Goal: Task Accomplishment & Management: Complete application form

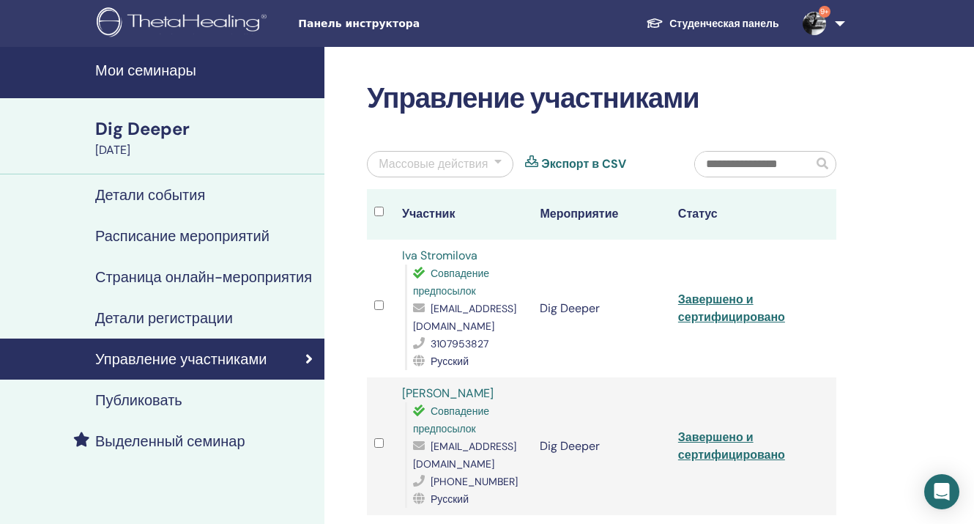
click at [815, 28] on img at bounding box center [813, 23] width 23 height 23
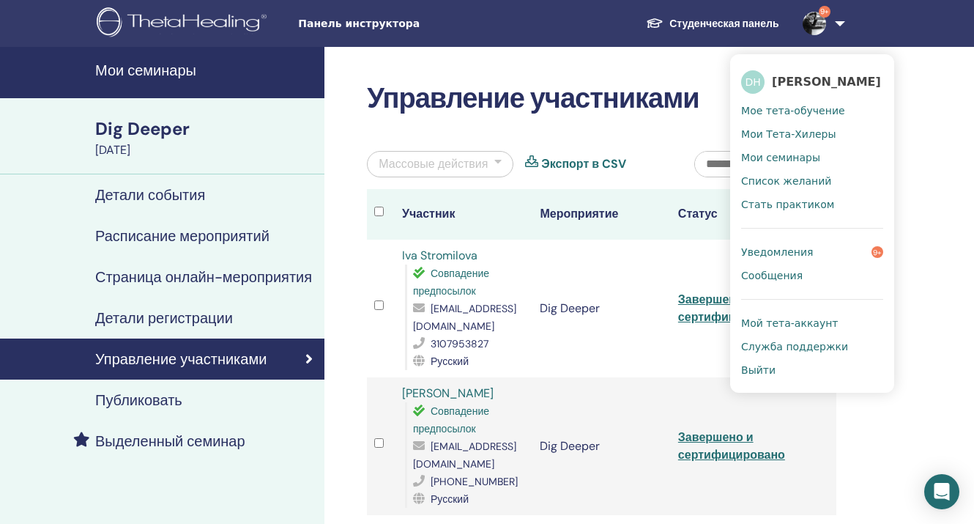
click at [764, 110] on span "Мое тета-обучение" at bounding box center [793, 110] width 104 height 13
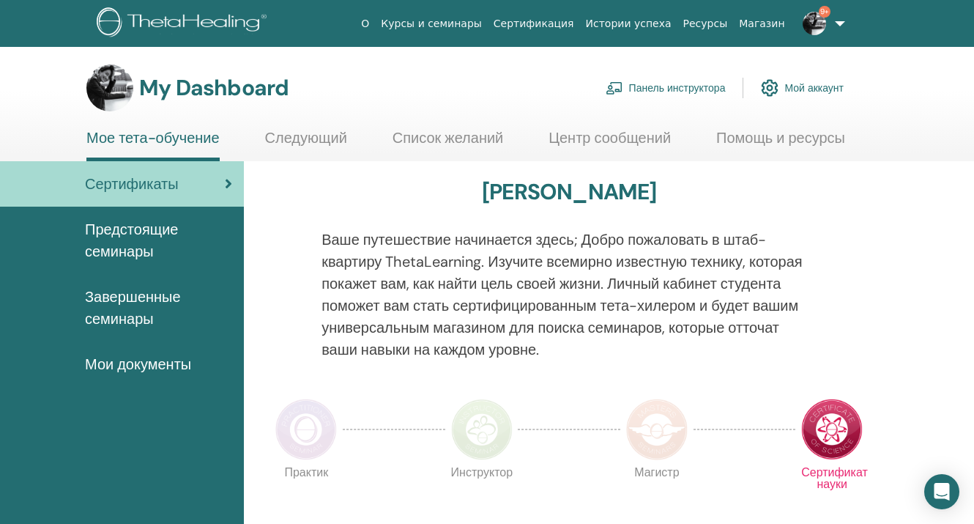
click at [696, 90] on link "Панель инструктора" at bounding box center [666, 88] width 120 height 32
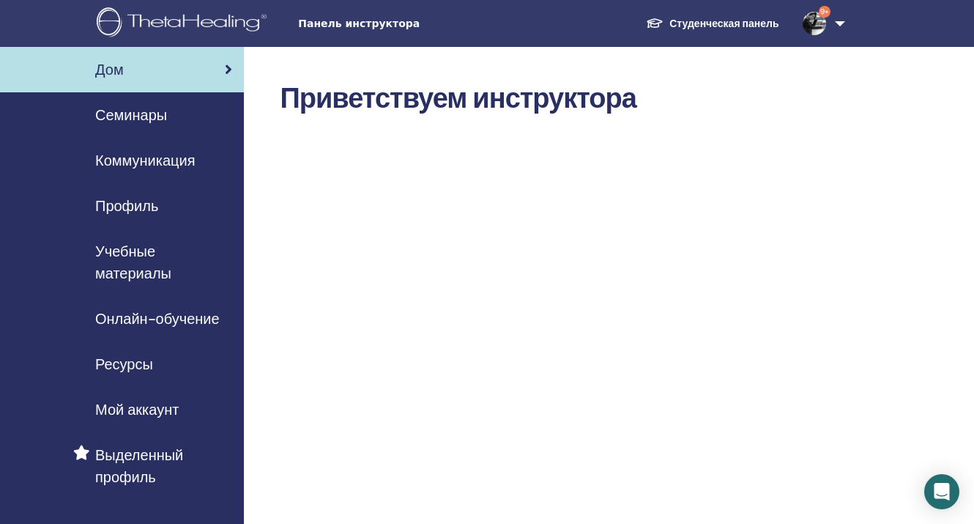
click at [135, 110] on span "Семинары" at bounding box center [131, 115] width 72 height 22
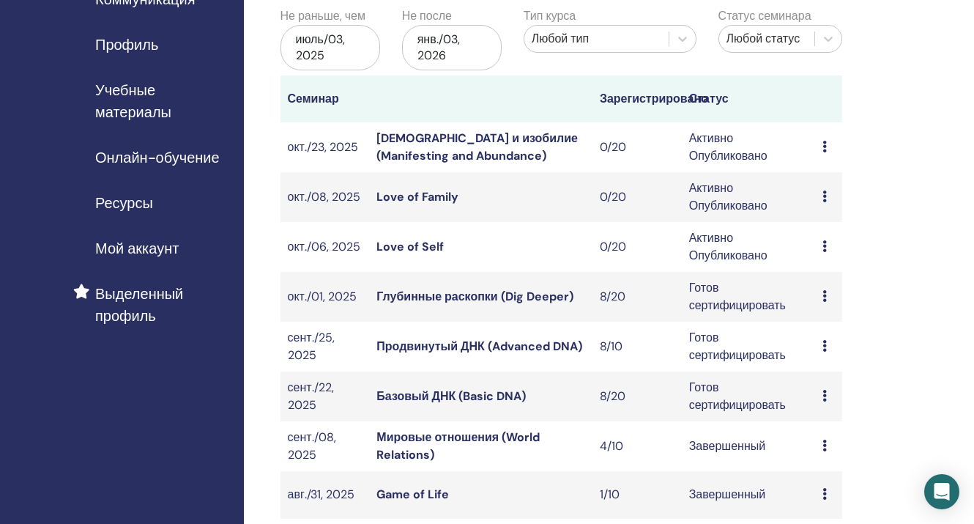
scroll to position [163, 0]
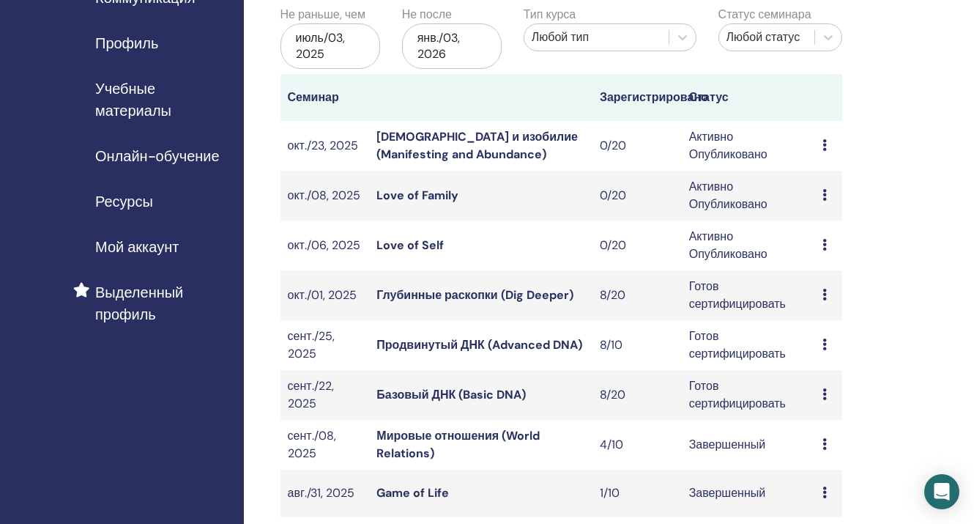
click at [457, 340] on link "Продвинутый ДНК (Advanced DNA)" at bounding box center [478, 344] width 205 height 15
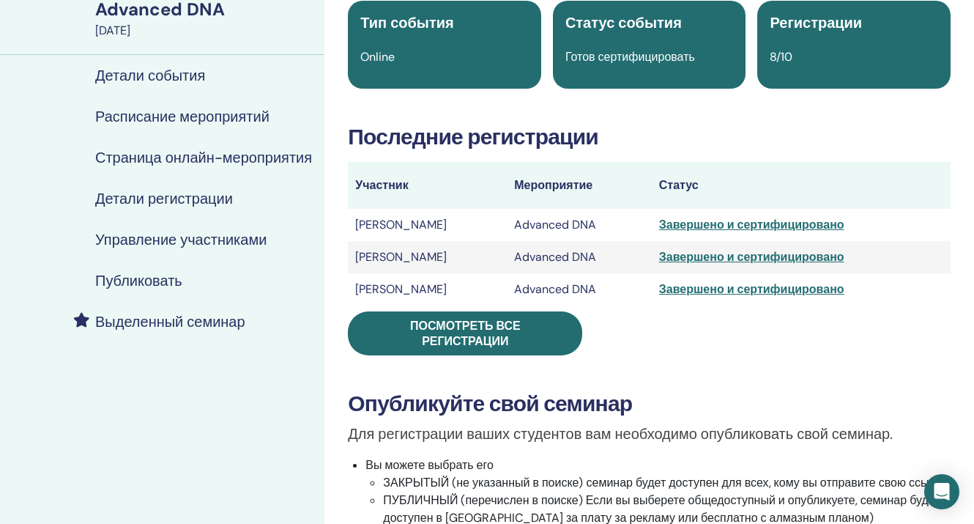
scroll to position [85, 0]
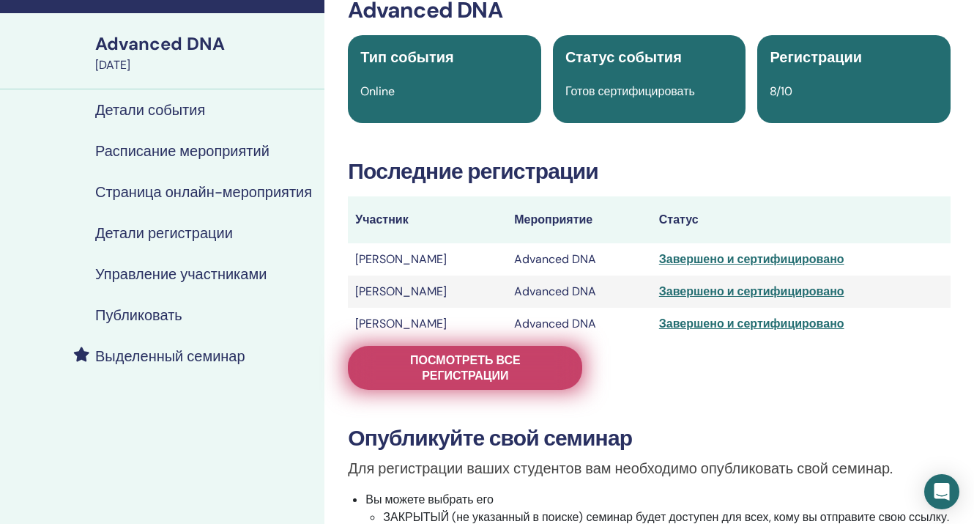
click at [488, 372] on span "Посмотреть все регистрации" at bounding box center [465, 367] width 198 height 31
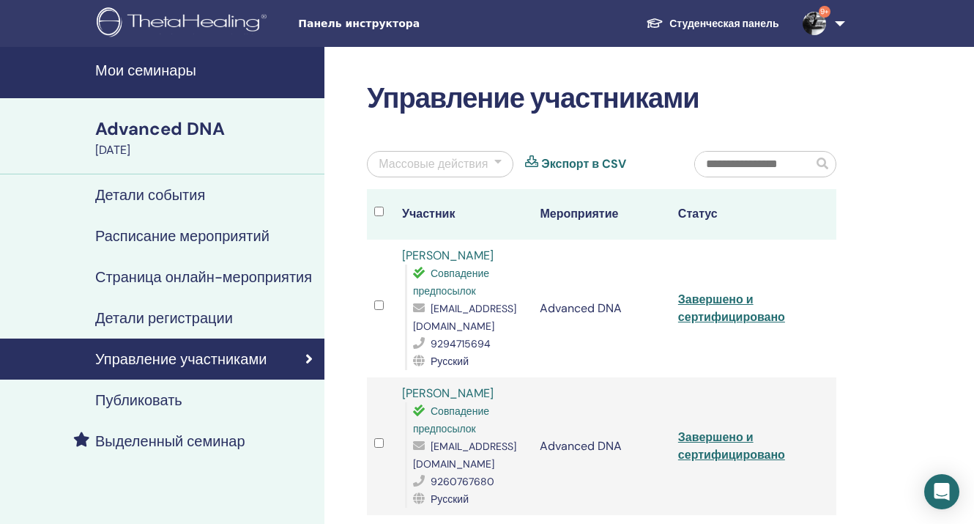
click at [753, 20] on link "Студенческая панель" at bounding box center [712, 23] width 156 height 27
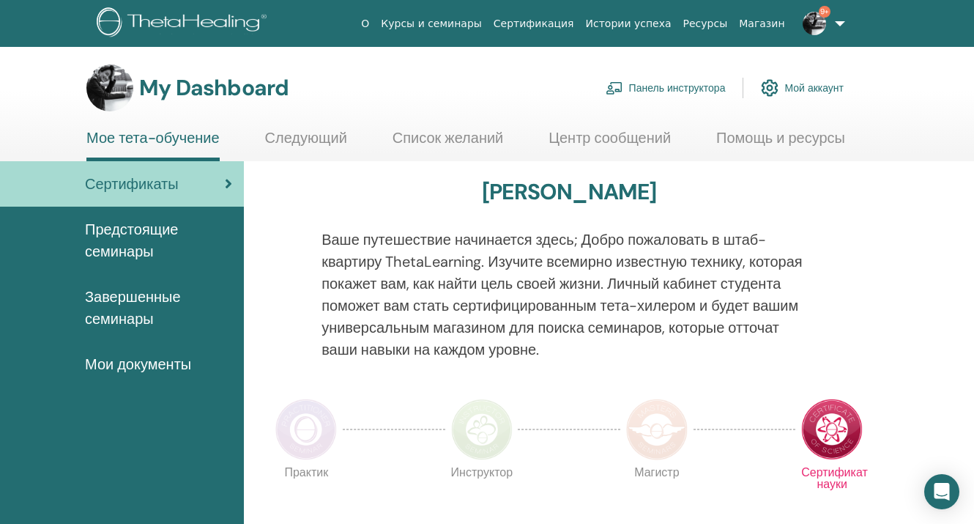
click at [681, 93] on link "Панель инструктора" at bounding box center [666, 88] width 120 height 32
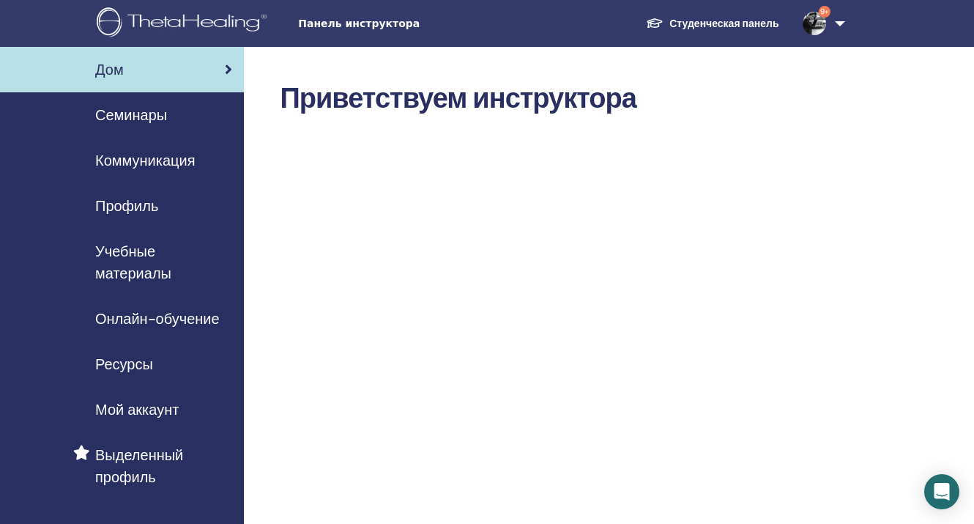
click at [133, 116] on span "Семинары" at bounding box center [131, 115] width 72 height 22
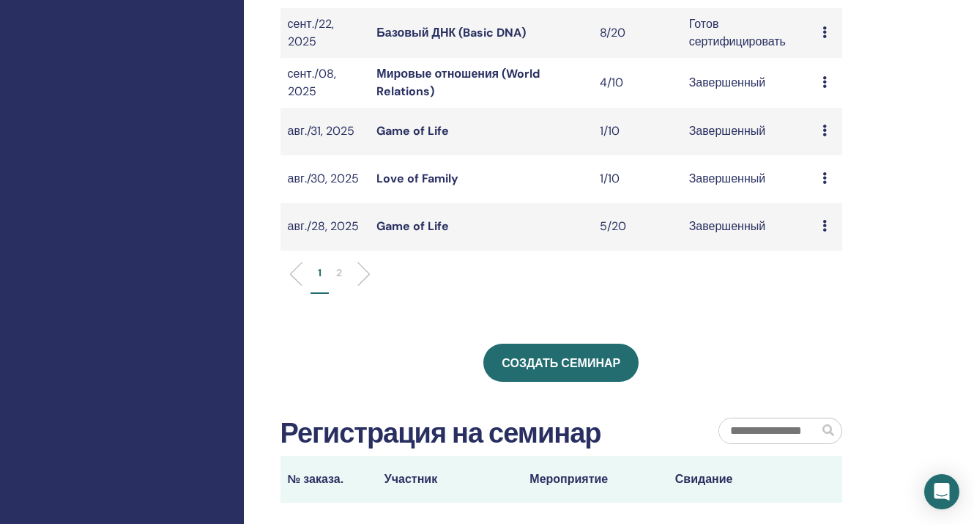
scroll to position [541, 0]
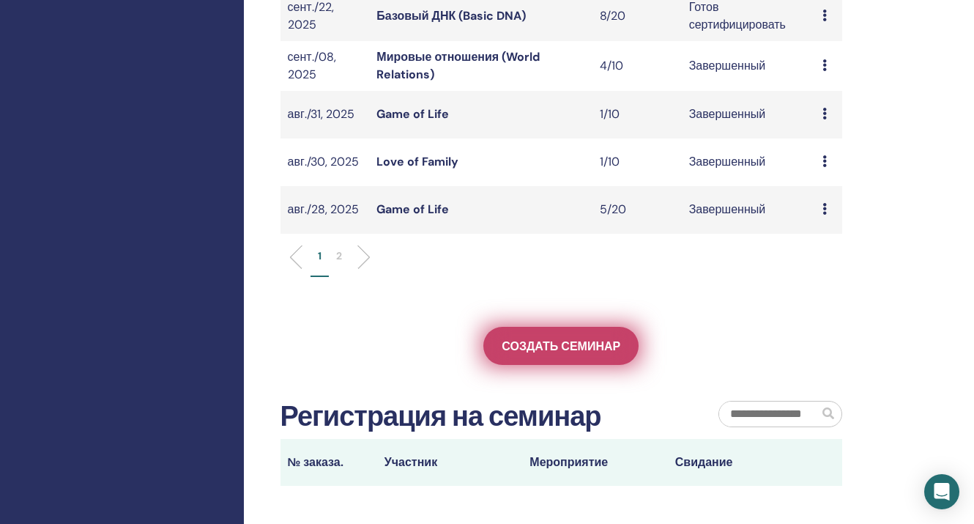
click at [532, 343] on span "Создать семинар" at bounding box center [561, 345] width 119 height 15
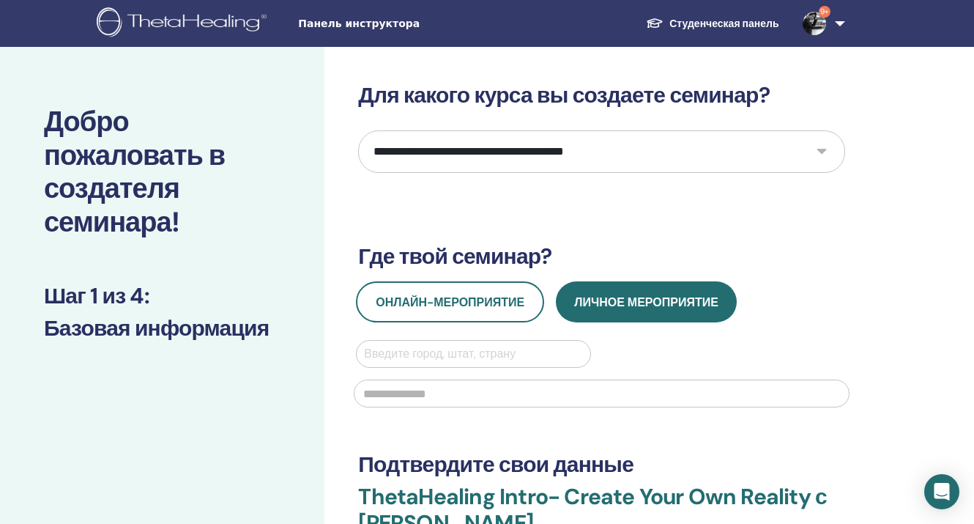
click at [535, 158] on select "**********" at bounding box center [601, 151] width 487 height 42
select select "*"
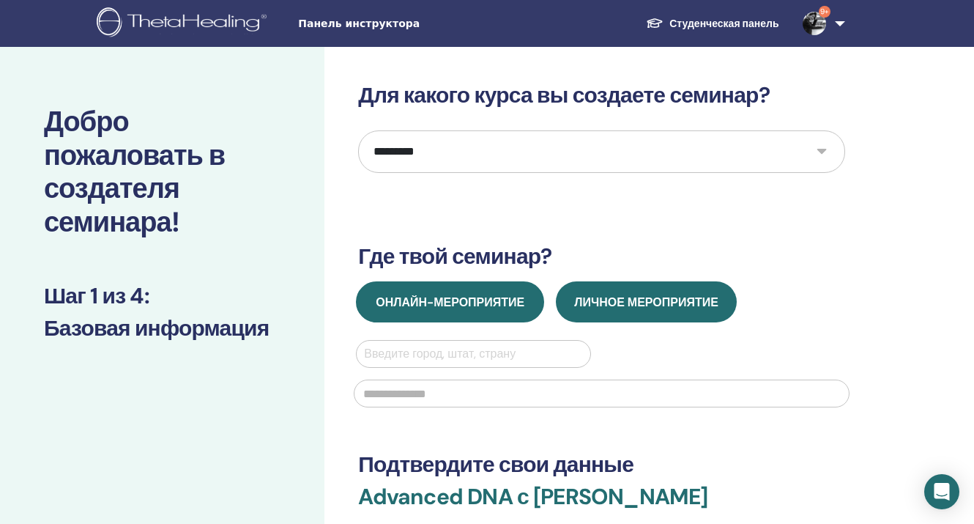
click at [432, 300] on span "Онлайн-мероприятие" at bounding box center [450, 301] width 149 height 15
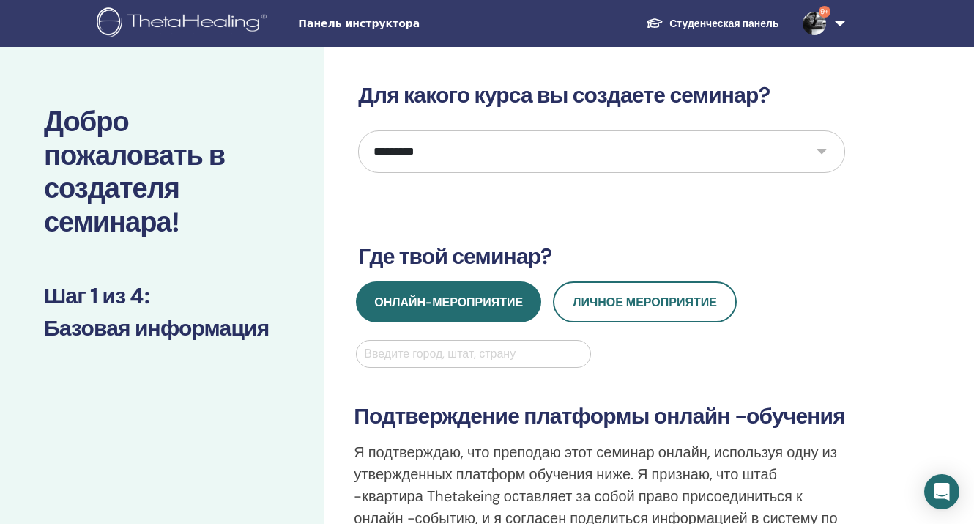
click at [442, 360] on div at bounding box center [473, 353] width 218 height 21
type input "*"
type input "*****"
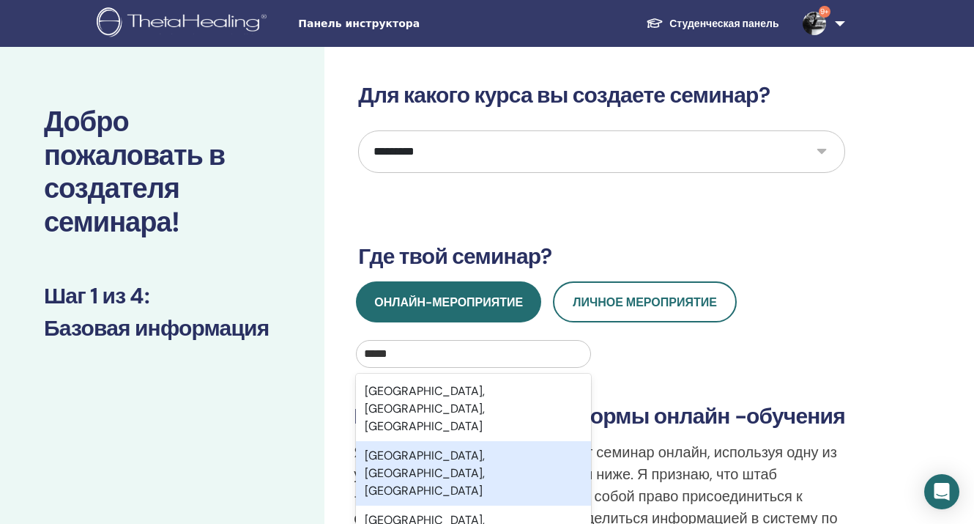
click at [416, 441] on div "Miami, FL, USA" at bounding box center [473, 473] width 234 height 64
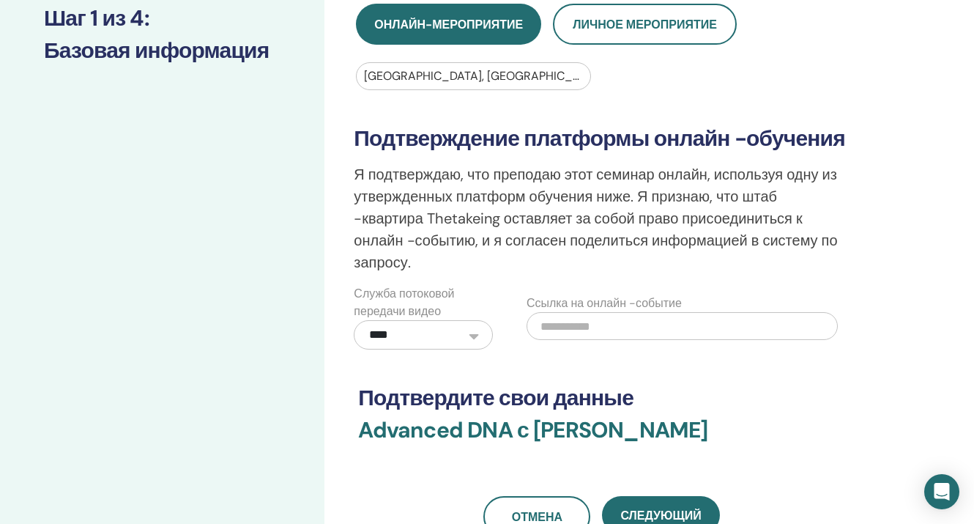
scroll to position [283, 0]
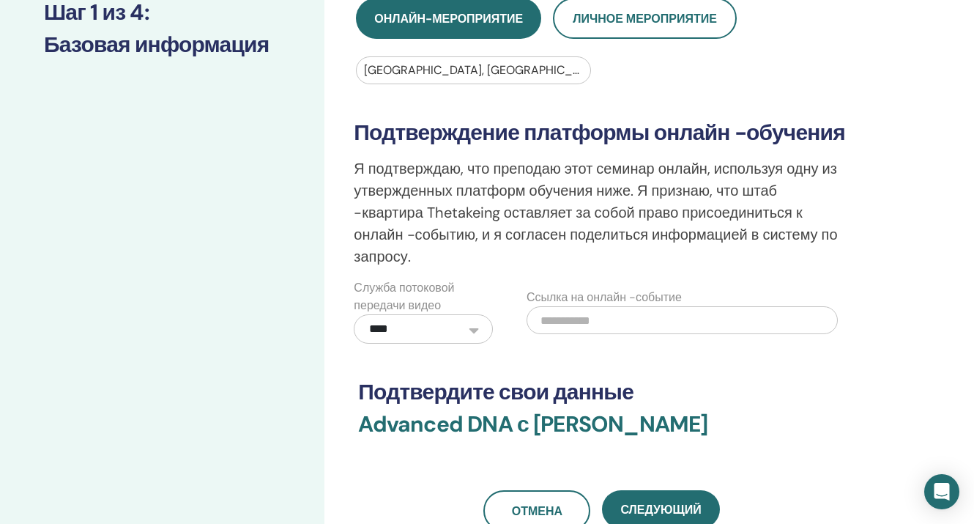
click at [618, 313] on input "text" at bounding box center [681, 320] width 311 height 28
paste input "**********"
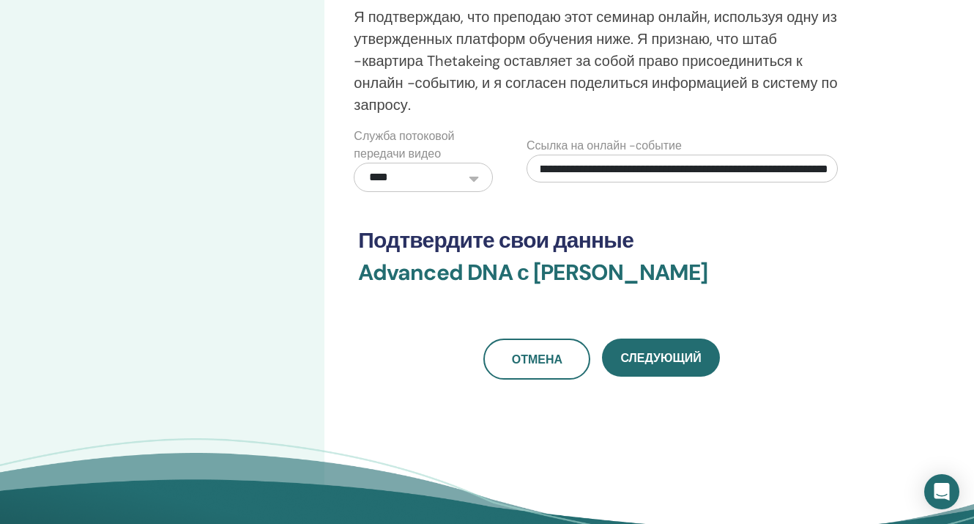
scroll to position [455, 0]
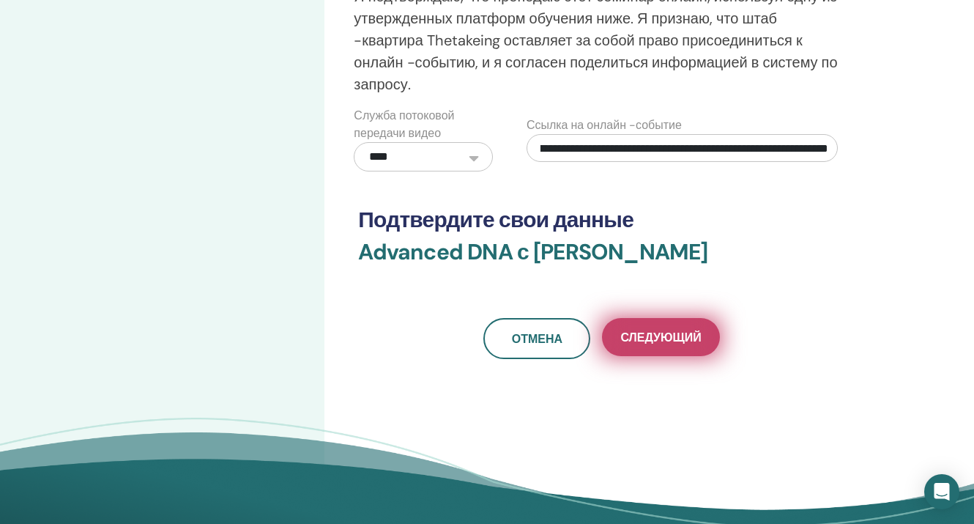
type input "**********"
click at [637, 331] on span "Следующий" at bounding box center [660, 336] width 81 height 15
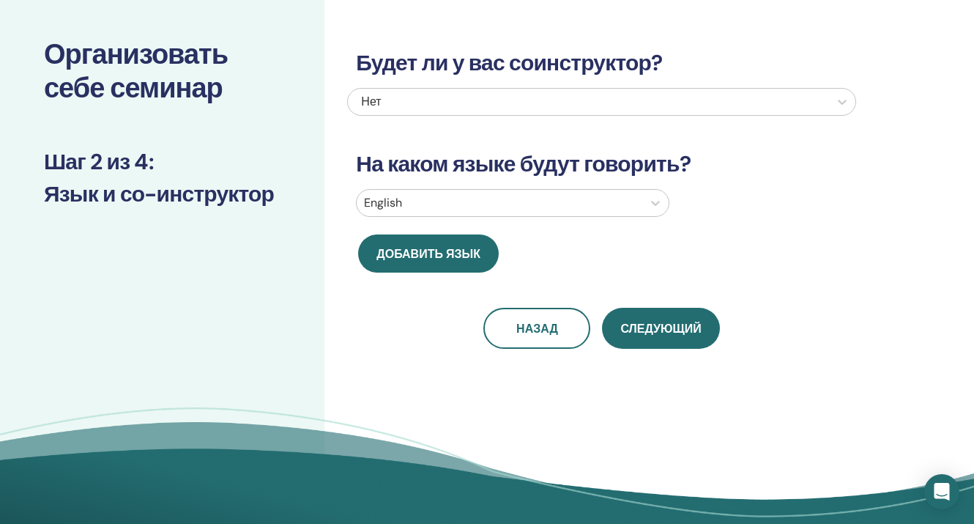
scroll to position [0, 0]
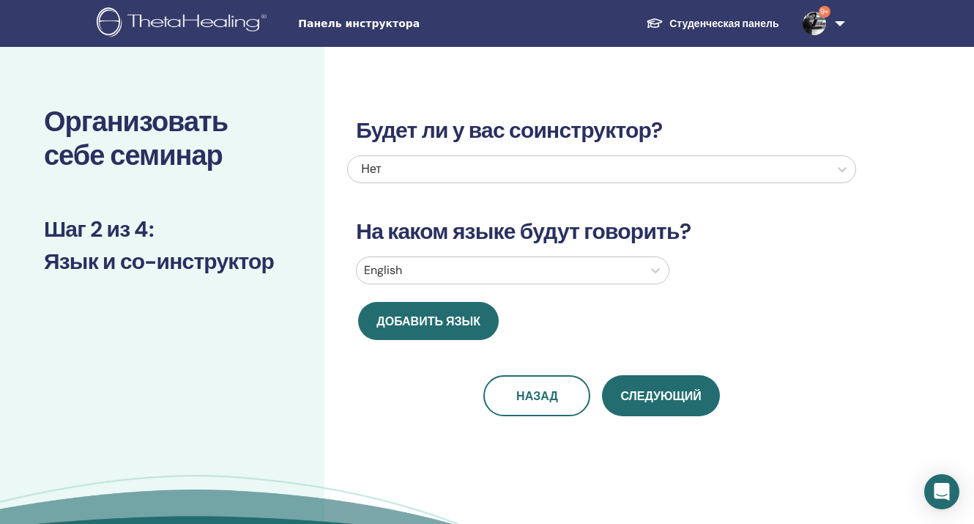
click at [639, 273] on div "English" at bounding box center [500, 270] width 286 height 26
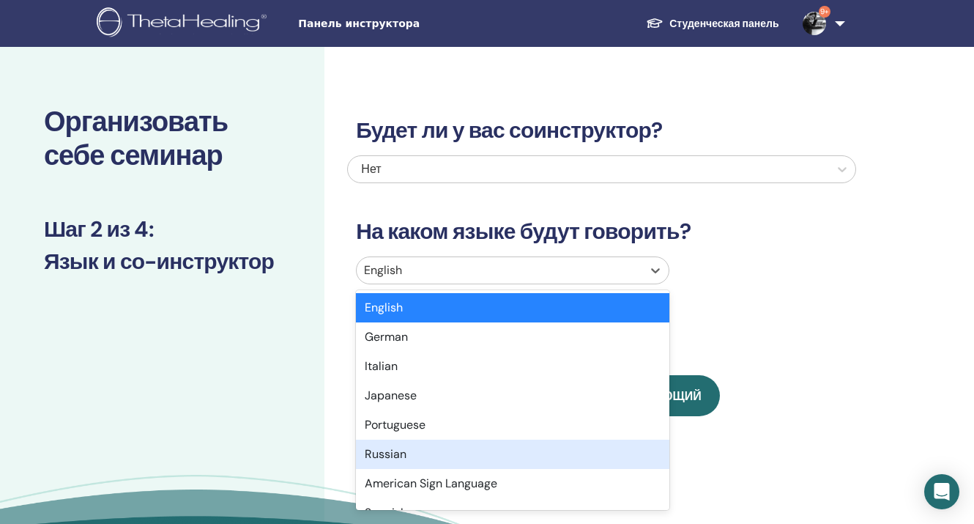
click at [404, 452] on div "Russian" at bounding box center [512, 453] width 313 height 29
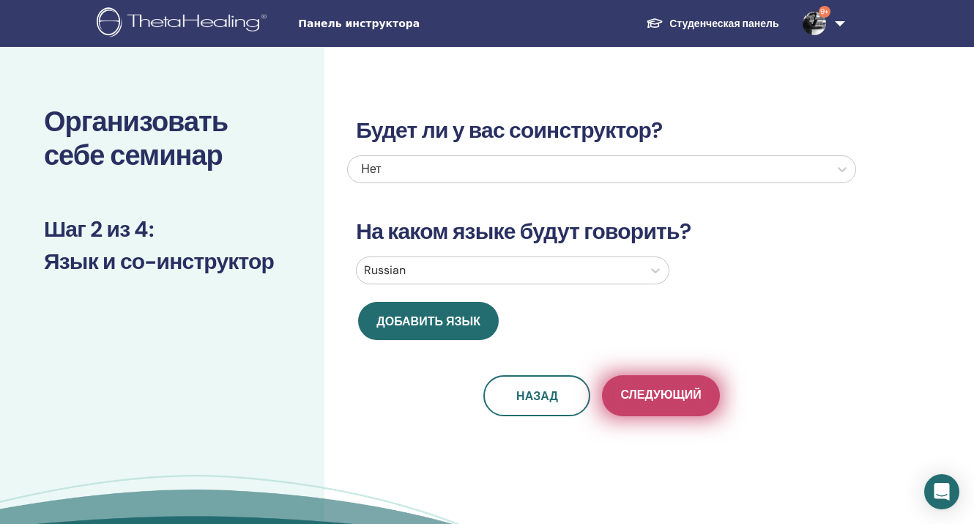
click at [647, 397] on span "Следующий" at bounding box center [660, 396] width 81 height 18
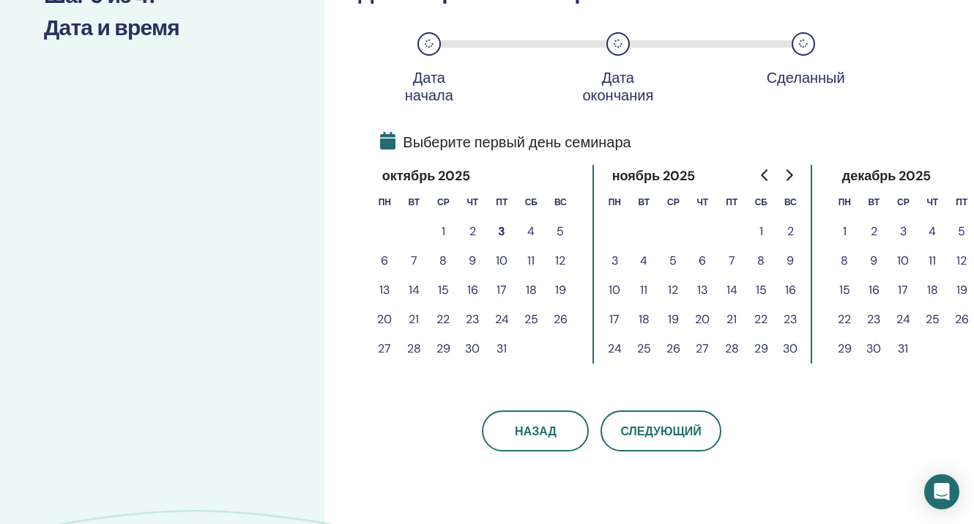
scroll to position [171, 0]
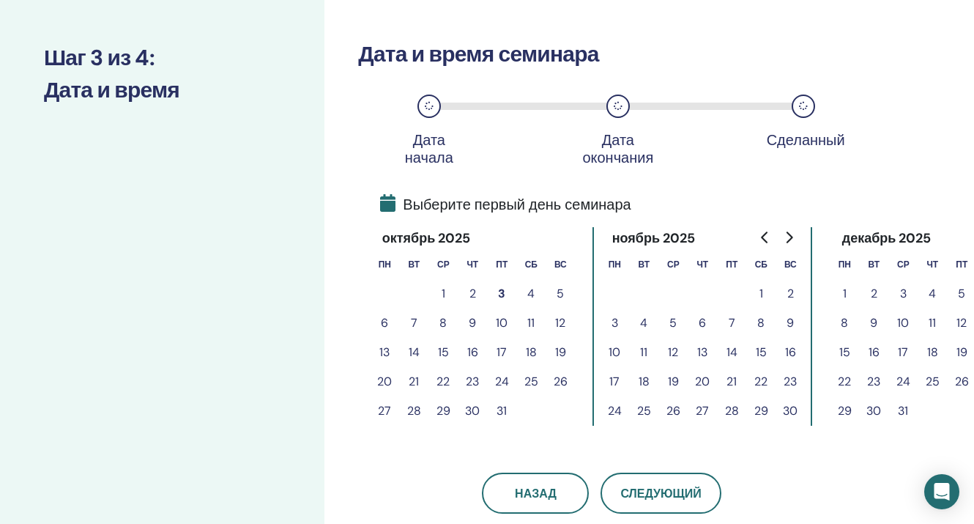
click at [452, 291] on button "1" at bounding box center [442, 293] width 29 height 29
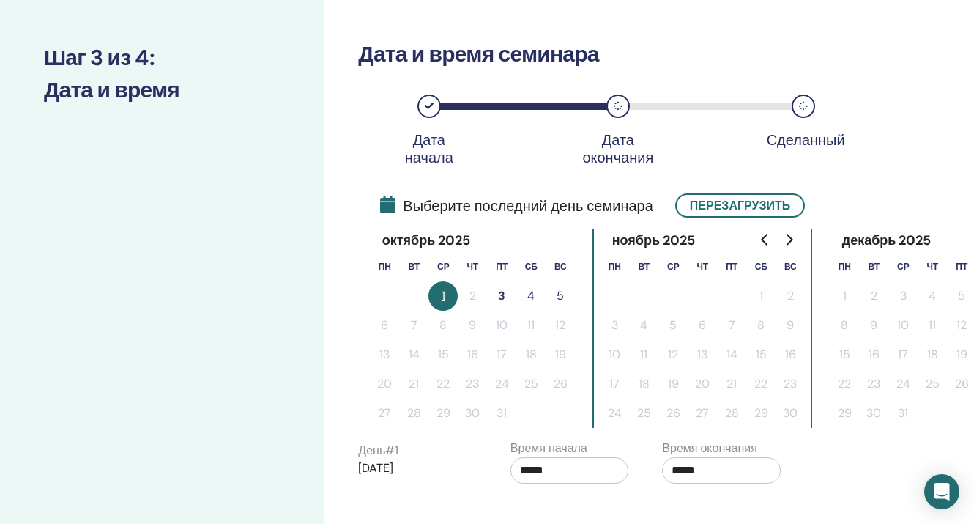
click at [500, 294] on button "3" at bounding box center [501, 295] width 29 height 29
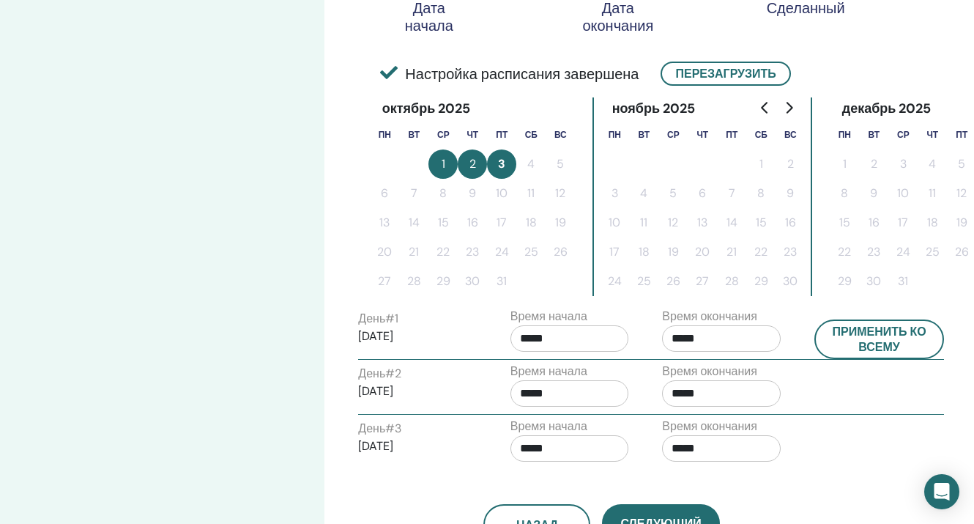
scroll to position [387, 0]
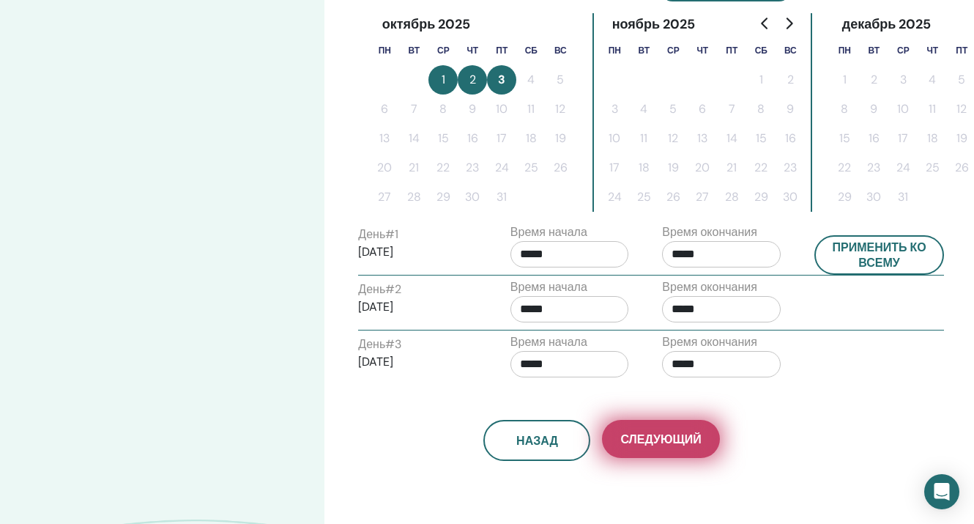
click at [657, 439] on span "Следующий" at bounding box center [660, 438] width 81 height 15
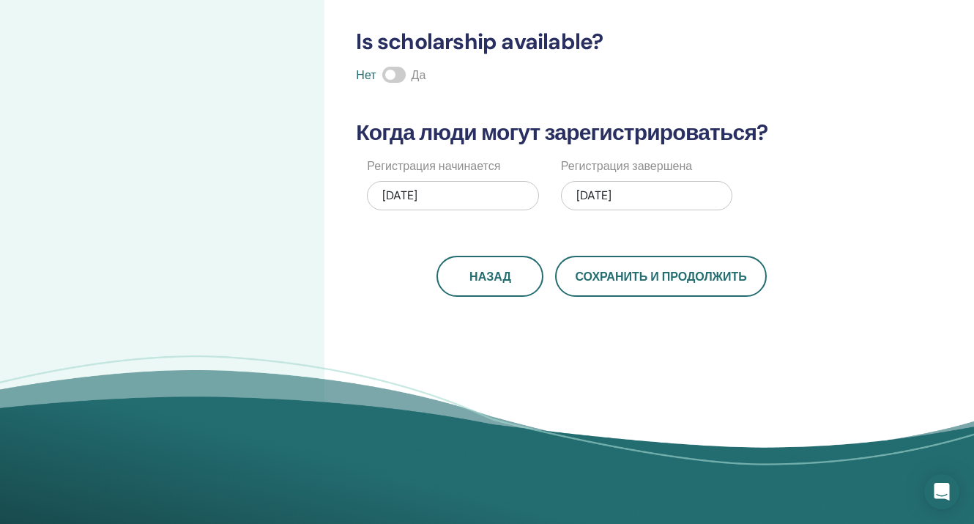
scroll to position [0, 0]
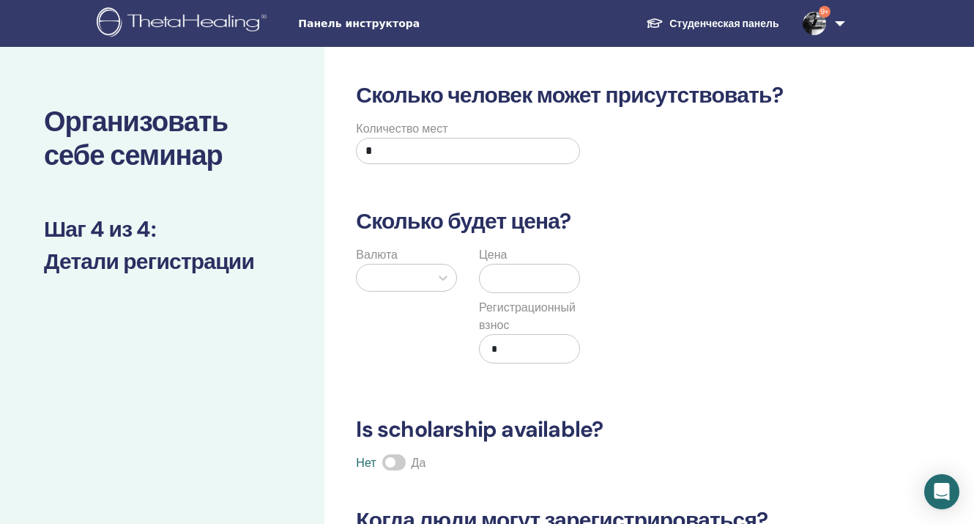
click at [433, 150] on input "*" at bounding box center [467, 151] width 223 height 26
type input "**"
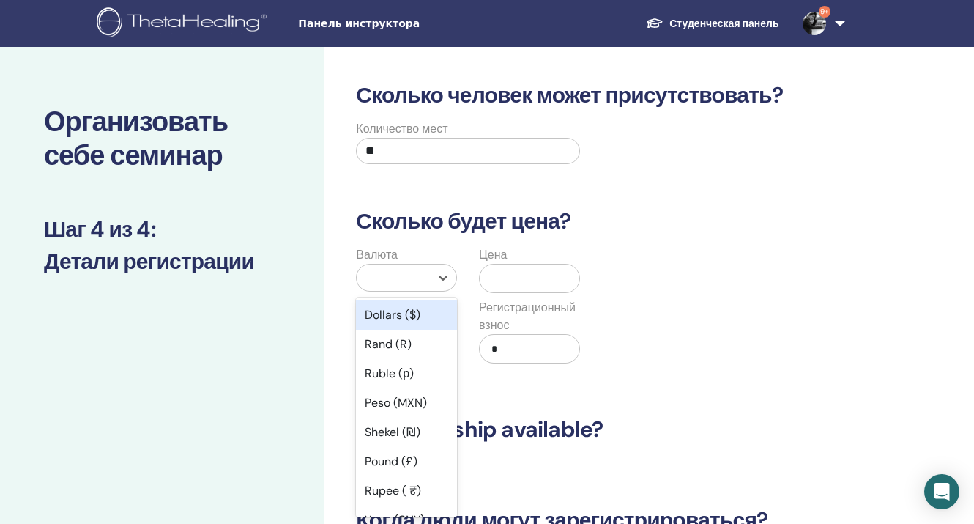
click at [394, 285] on div at bounding box center [393, 277] width 59 height 21
click at [398, 375] on div "Ruble (р)" at bounding box center [406, 373] width 101 height 29
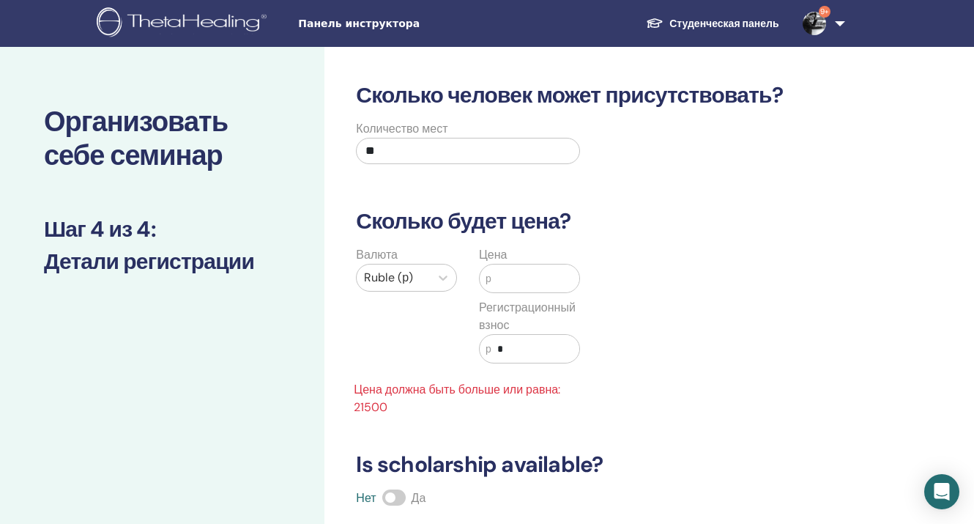
click at [508, 284] on input "text" at bounding box center [535, 278] width 88 height 28
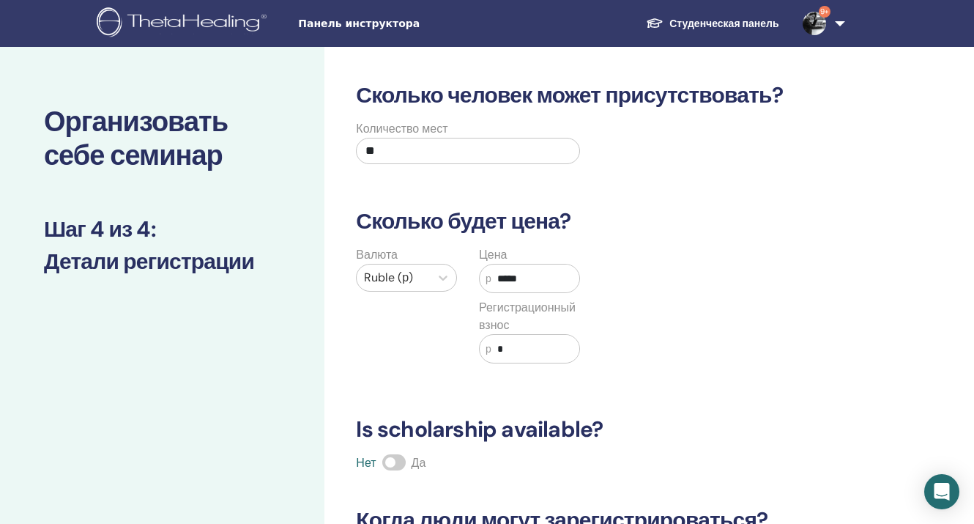
type input "*****"
click at [504, 349] on input "*" at bounding box center [535, 349] width 88 height 28
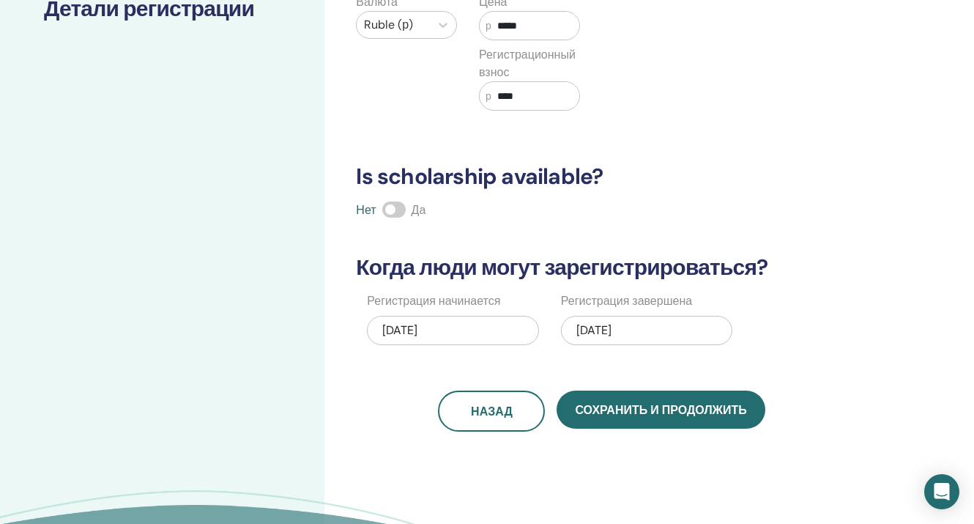
scroll to position [269, 0]
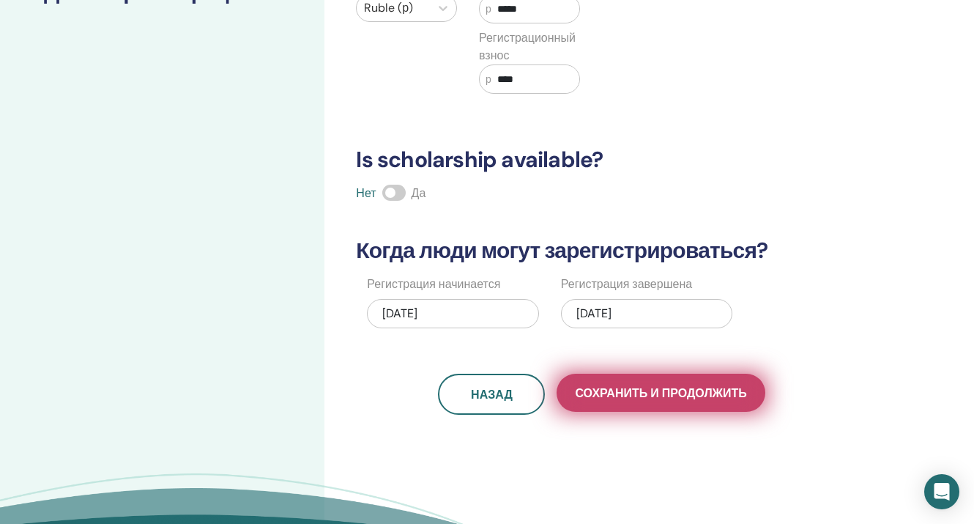
type input "****"
click at [691, 390] on span "Сохранить и продолжить" at bounding box center [660, 392] width 171 height 15
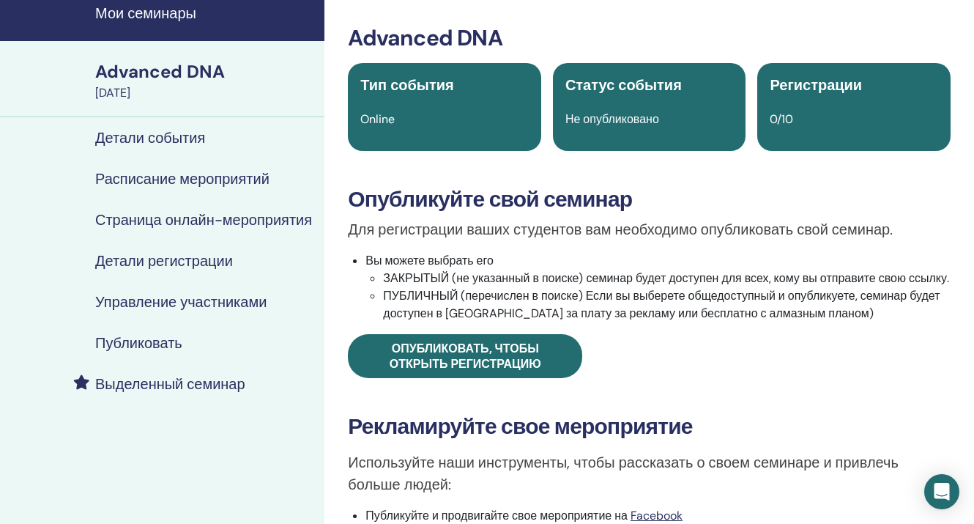
scroll to position [65, 0]
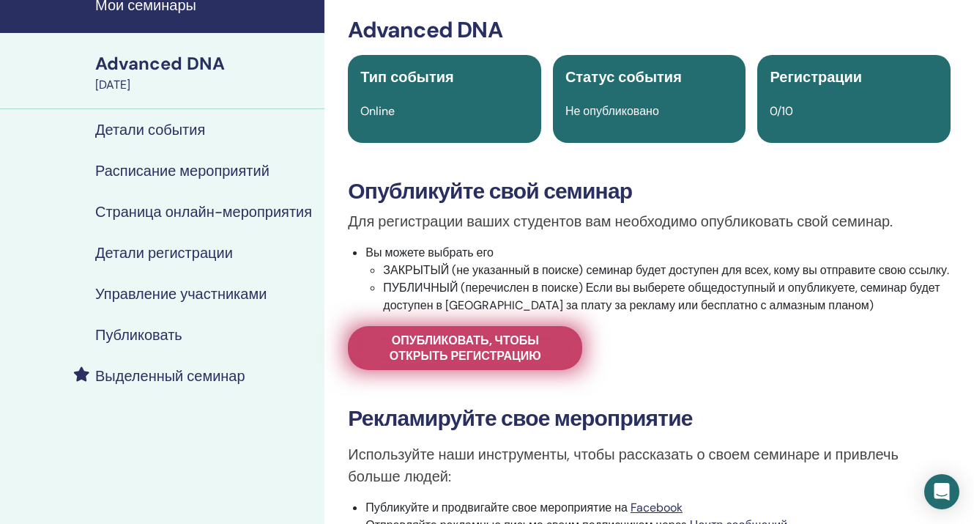
click at [499, 363] on span "Опубликовать, чтобы открыть регистрацию" at bounding box center [465, 347] width 198 height 31
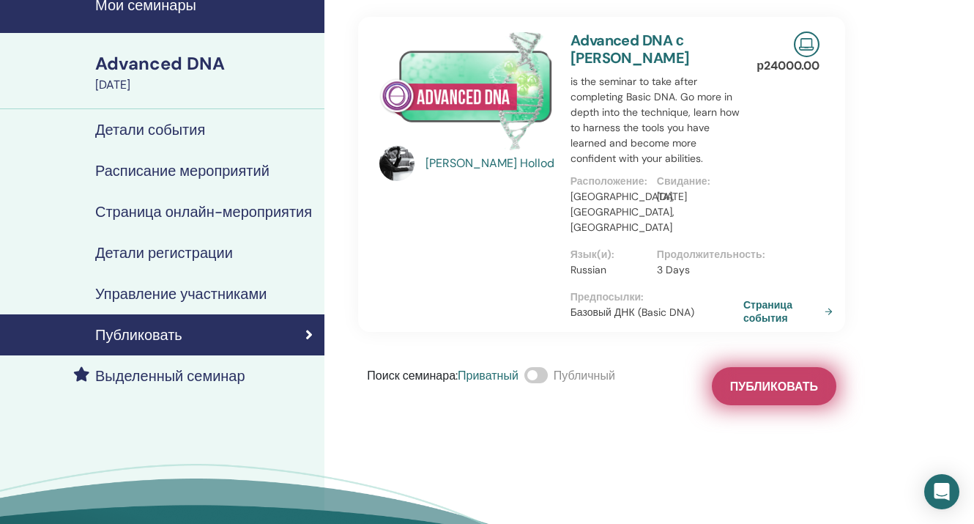
click at [757, 379] on span "Публиковать" at bounding box center [774, 386] width 88 height 15
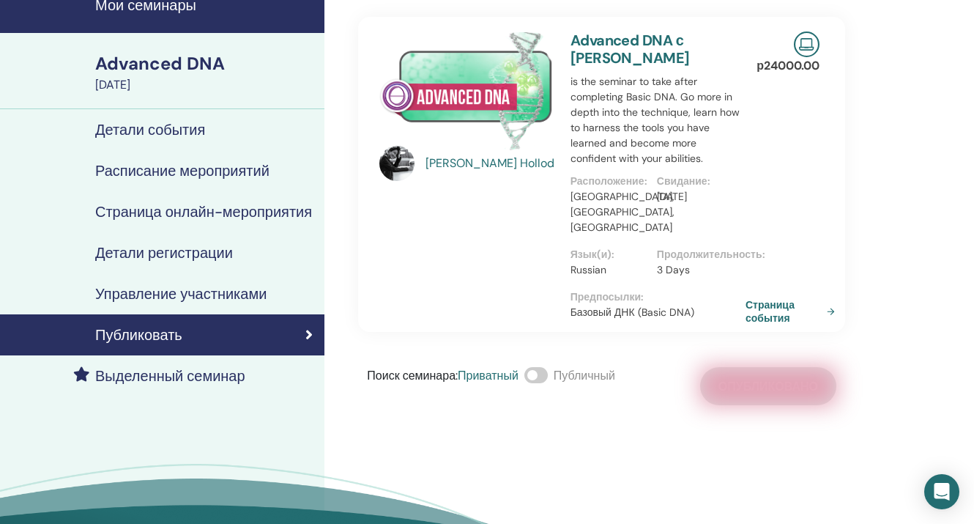
click at [769, 301] on link "Страница события" at bounding box center [792, 311] width 95 height 26
